Goal: Transaction & Acquisition: Download file/media

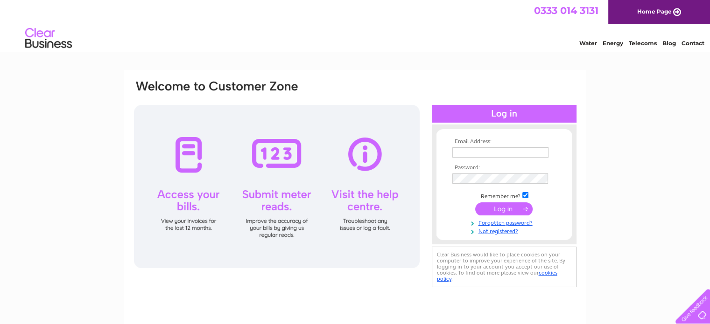
click at [477, 151] on input "text" at bounding box center [500, 152] width 96 height 10
type input "wanhoiming@gmail.com"
click at [499, 209] on input "submit" at bounding box center [503, 209] width 57 height 13
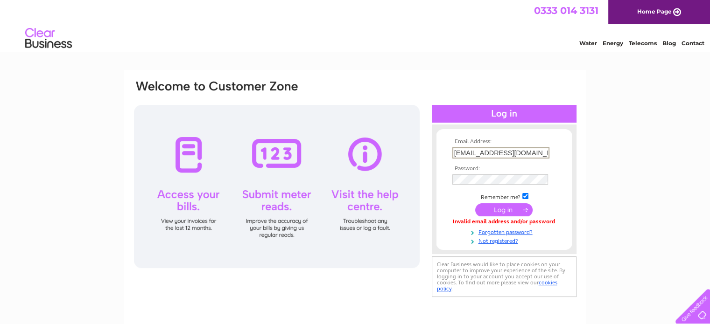
click at [533, 149] on input "wanhoiming@gmail.com" at bounding box center [500, 152] width 97 height 11
type input "wanhoiming@gmail.com"
click at [500, 206] on input "submit" at bounding box center [503, 209] width 57 height 13
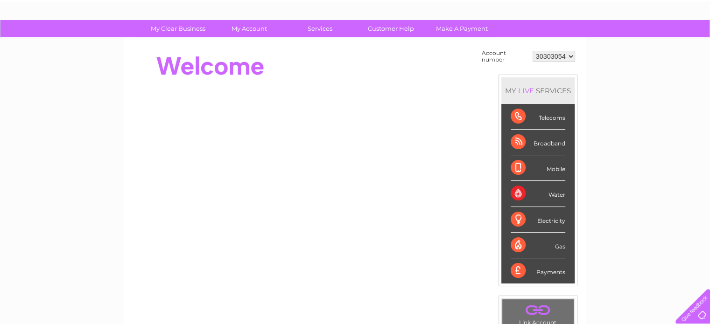
scroll to position [47, 0]
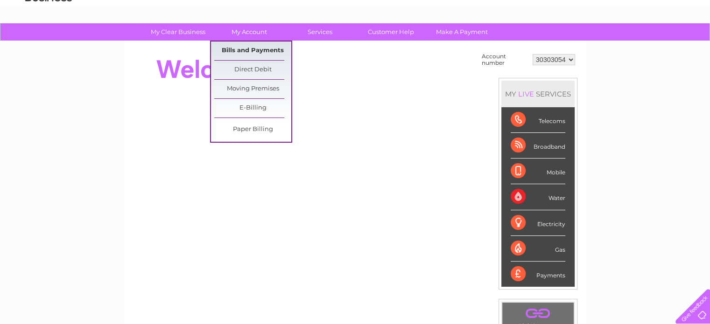
click at [254, 48] on link "Bills and Payments" at bounding box center [252, 51] width 77 height 19
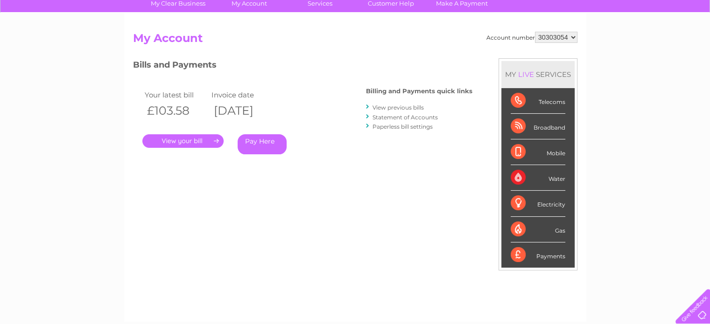
scroll to position [5, 0]
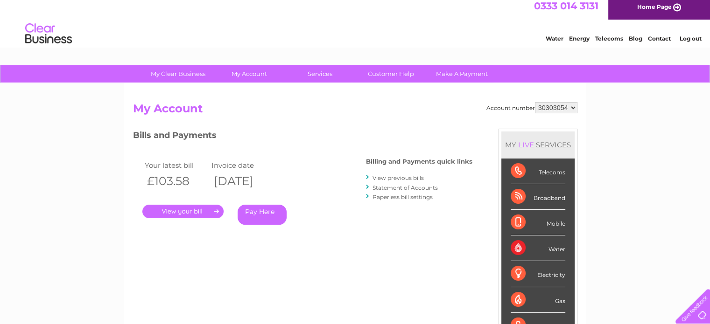
click at [397, 177] on link "View previous bills" at bounding box center [397, 178] width 51 height 7
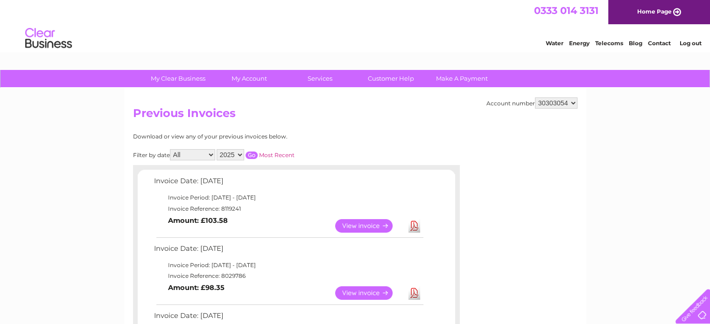
click at [240, 154] on select "2025 2024" at bounding box center [231, 154] width 28 height 11
select select "2024"
click at [218, 149] on select "2025 2024" at bounding box center [231, 154] width 28 height 11
click at [256, 154] on input "button" at bounding box center [252, 155] width 12 height 7
click at [211, 153] on select "All January February March April May June July August September October Novembe…" at bounding box center [192, 154] width 45 height 11
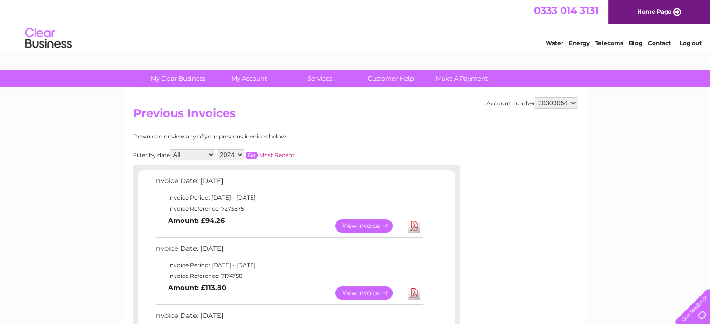
click at [171, 149] on select "All January February March April May June July August September October Novembe…" at bounding box center [192, 154] width 45 height 11
click at [213, 159] on select "All January February March April May June July August September October Novembe…" at bounding box center [192, 154] width 45 height 11
click at [171, 149] on select "All January February March April May June July August September October Novembe…" at bounding box center [192, 154] width 45 height 11
click at [253, 154] on input "button" at bounding box center [252, 155] width 12 height 7
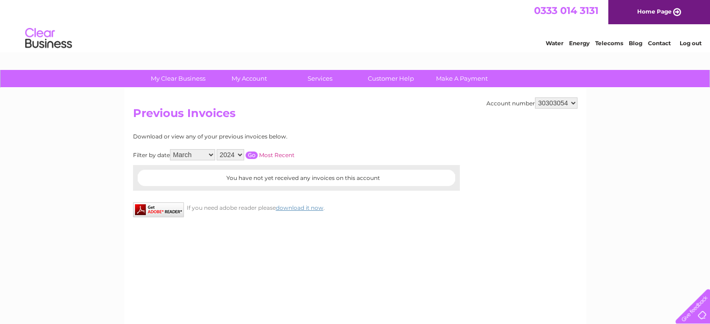
click at [212, 156] on select "All January February March April May June July August September October Novembe…" at bounding box center [192, 154] width 45 height 11
click at [171, 149] on select "All January February March April May June July August September October Novembe…" at bounding box center [192, 154] width 45 height 11
click at [254, 153] on input "button" at bounding box center [252, 155] width 12 height 7
click at [210, 156] on select "All January February March April May June July August September October Novembe…" at bounding box center [192, 154] width 45 height 11
click at [171, 149] on select "All January February March April May June July August September October Novembe…" at bounding box center [192, 154] width 45 height 11
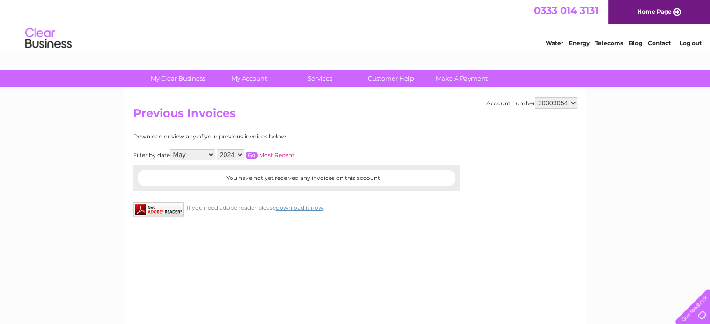
click at [251, 154] on input "button" at bounding box center [252, 155] width 12 height 7
click at [213, 154] on select "All January February March April May June July August September October Novembe…" at bounding box center [192, 154] width 45 height 11
click at [171, 149] on select "All January February March April May June July August September October Novembe…" at bounding box center [192, 154] width 45 height 11
click at [250, 153] on input "button" at bounding box center [252, 155] width 12 height 7
click at [212, 151] on select "All January February March April May June July August September October Novembe…" at bounding box center [192, 154] width 45 height 11
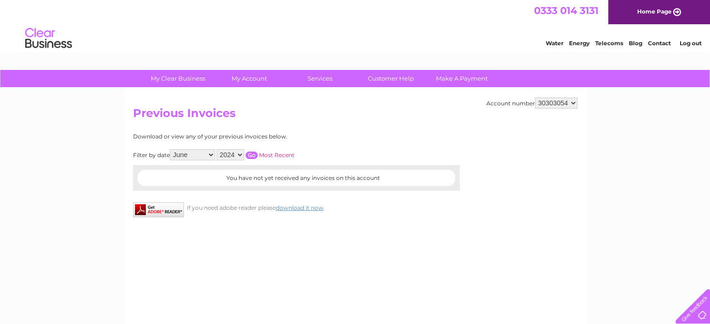
select select "7"
click at [171, 149] on select "All January February March April May June July August September October Novembe…" at bounding box center [192, 154] width 45 height 11
click at [253, 152] on input "button" at bounding box center [252, 155] width 12 height 7
click at [212, 156] on select "All January February March April May June July August September October Novembe…" at bounding box center [192, 154] width 45 height 11
select select
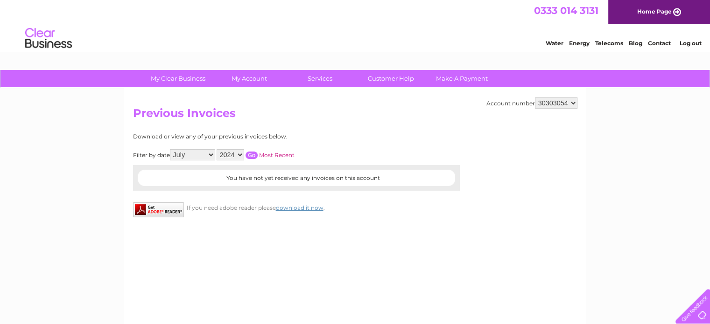
click at [171, 149] on select "All January February March April May June July August September October Novembe…" at bounding box center [192, 154] width 45 height 11
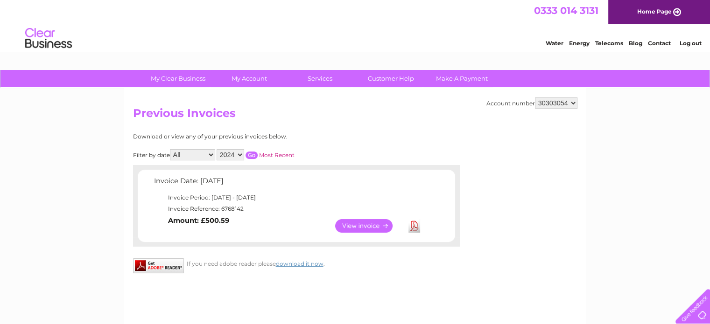
click at [212, 154] on select "All January February March April May June July August September October Novembe…" at bounding box center [192, 154] width 45 height 11
click at [171, 149] on select "All January February March April May June July August September October Novembe…" at bounding box center [192, 154] width 45 height 11
click at [253, 154] on input "button" at bounding box center [252, 155] width 12 height 7
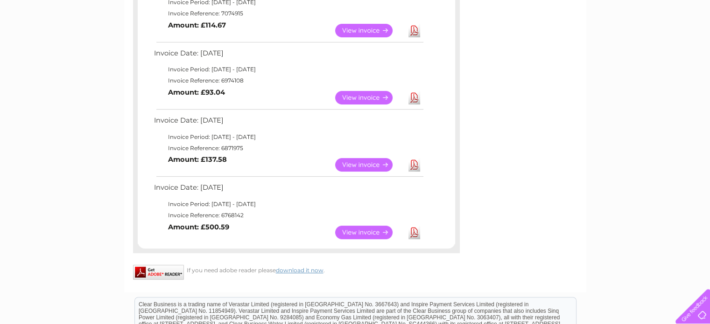
scroll to position [327, 0]
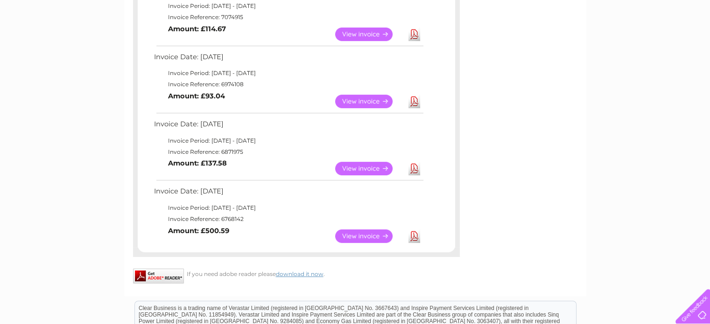
click at [410, 236] on link "Download" at bounding box center [414, 237] width 12 height 14
click at [414, 169] on link "Download" at bounding box center [414, 169] width 12 height 14
click at [415, 99] on link "Download" at bounding box center [414, 102] width 12 height 14
click at [414, 31] on link "Download" at bounding box center [414, 35] width 12 height 14
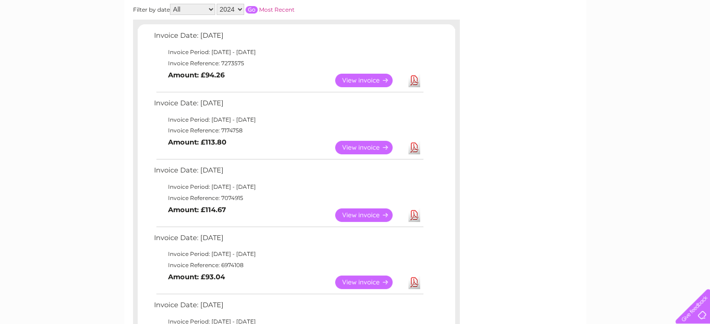
scroll to position [91, 0]
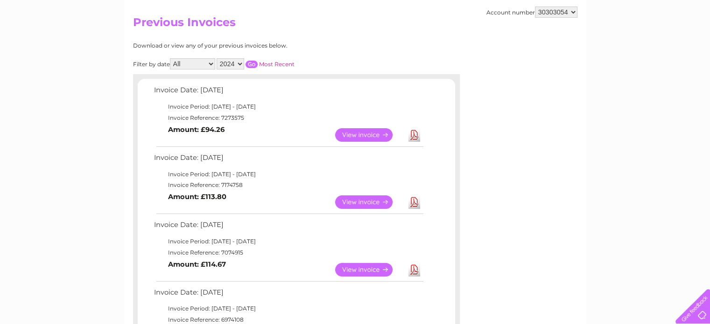
click at [411, 199] on link "Download" at bounding box center [414, 203] width 12 height 14
click at [416, 132] on link "Download" at bounding box center [414, 135] width 12 height 14
click at [242, 62] on select "2025 2024" at bounding box center [231, 63] width 28 height 11
select select "2025"
click at [218, 58] on select "2025 2024" at bounding box center [231, 63] width 28 height 11
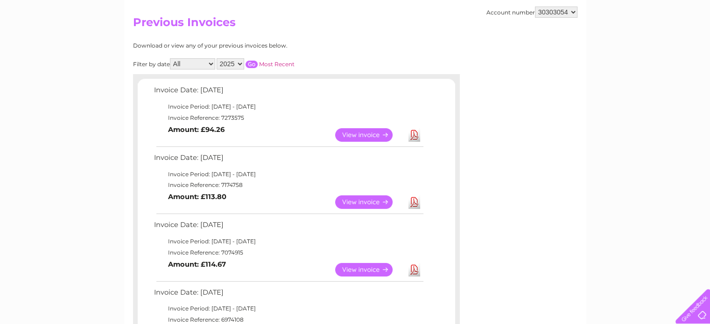
click at [254, 61] on input "button" at bounding box center [252, 64] width 12 height 7
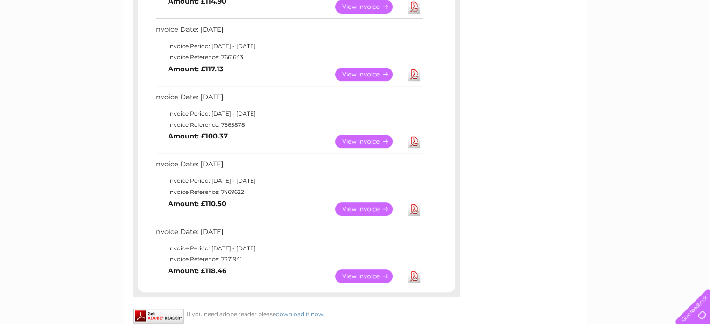
scroll to position [511, 0]
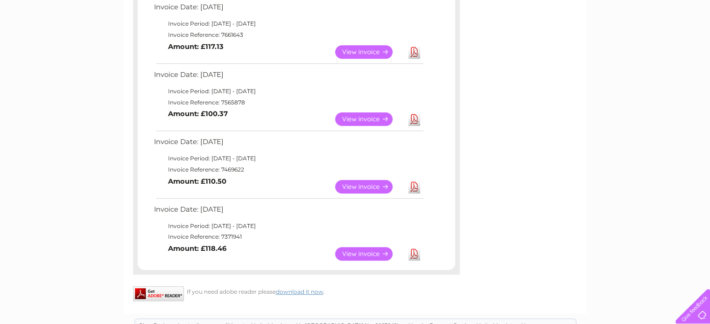
click at [413, 255] on link "Download" at bounding box center [414, 254] width 12 height 14
click at [414, 185] on link "Download" at bounding box center [414, 187] width 12 height 14
click at [412, 120] on link "Download" at bounding box center [414, 119] width 12 height 14
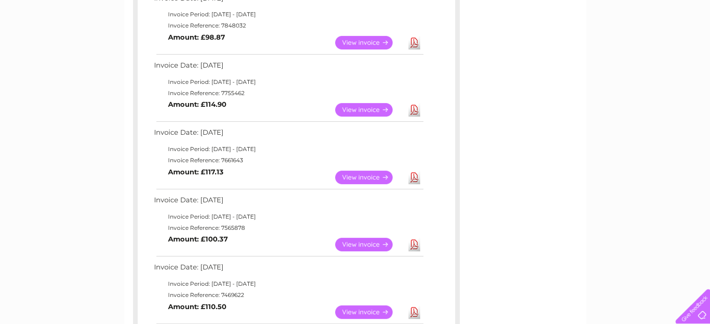
scroll to position [371, 0]
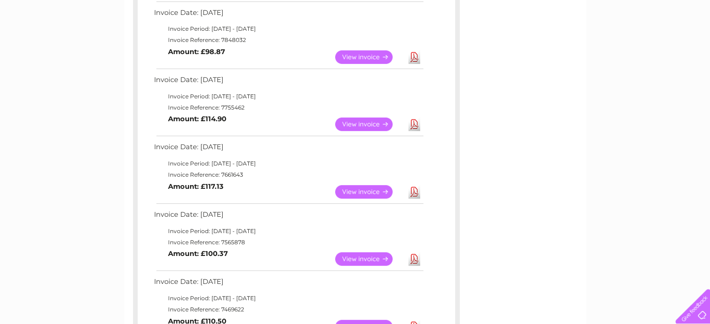
click at [415, 190] on link "Download" at bounding box center [414, 192] width 12 height 14
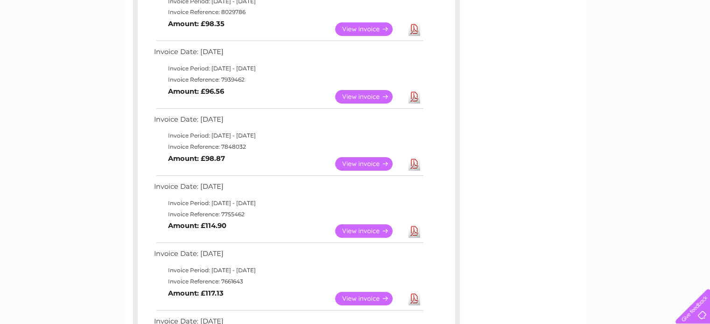
scroll to position [278, 0]
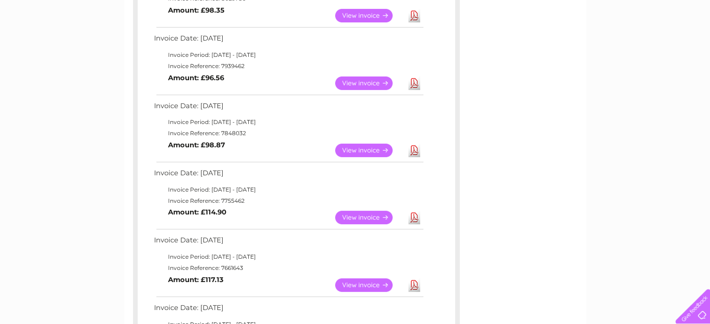
click at [416, 283] on link "Download" at bounding box center [414, 286] width 12 height 14
click at [413, 283] on link "Download" at bounding box center [414, 286] width 12 height 14
click at [413, 214] on link "Download" at bounding box center [414, 218] width 12 height 14
click at [413, 145] on link "Download" at bounding box center [414, 151] width 12 height 14
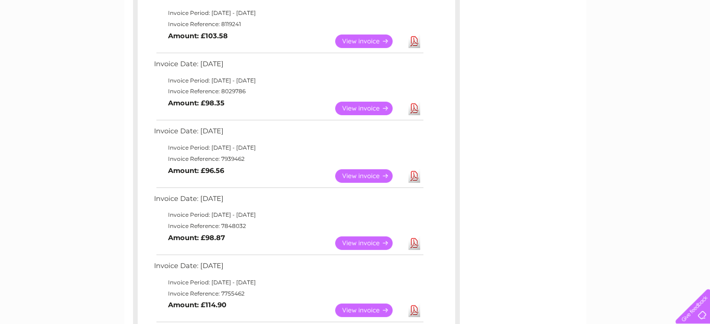
scroll to position [184, 0]
click at [416, 175] on link "Download" at bounding box center [414, 177] width 12 height 14
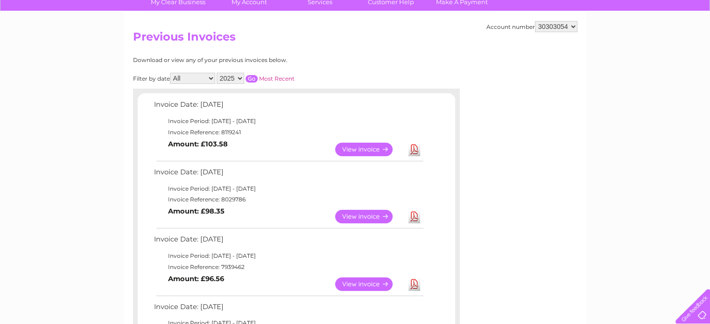
scroll to position [44, 0]
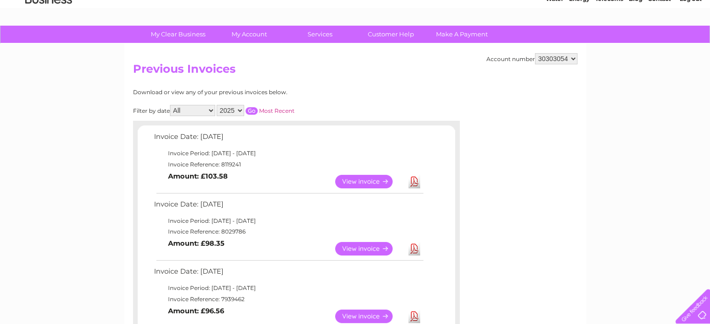
click at [414, 247] on link "Download" at bounding box center [414, 249] width 12 height 14
click at [414, 180] on link "Download" at bounding box center [414, 182] width 12 height 14
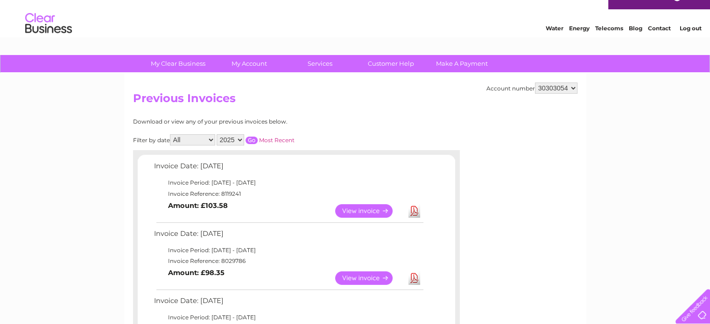
scroll to position [0, 0]
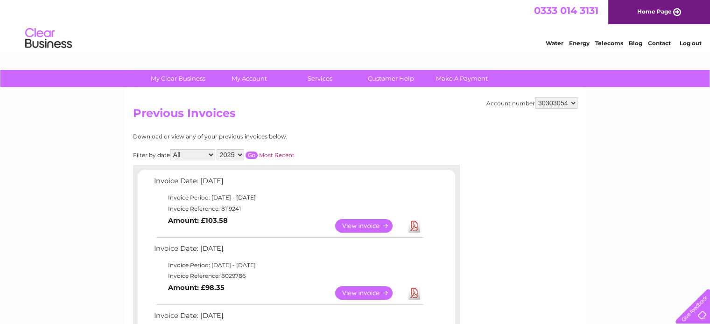
click at [694, 42] on link "Log out" at bounding box center [690, 43] width 22 height 7
